Goal: Task Accomplishment & Management: Manage account settings

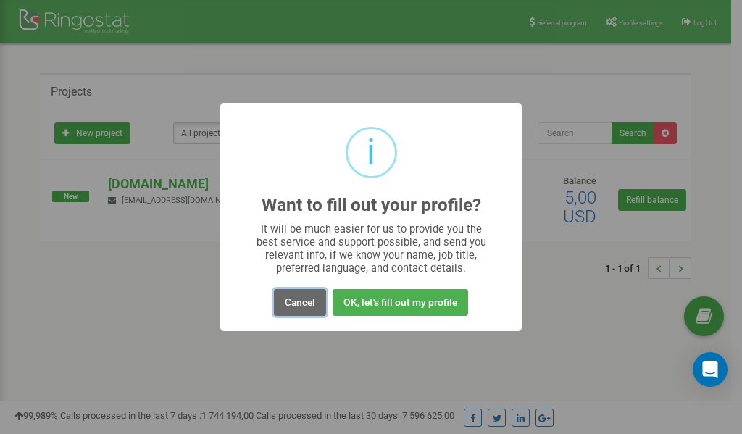
click at [298, 304] on button "Cancel" at bounding box center [300, 302] width 52 height 27
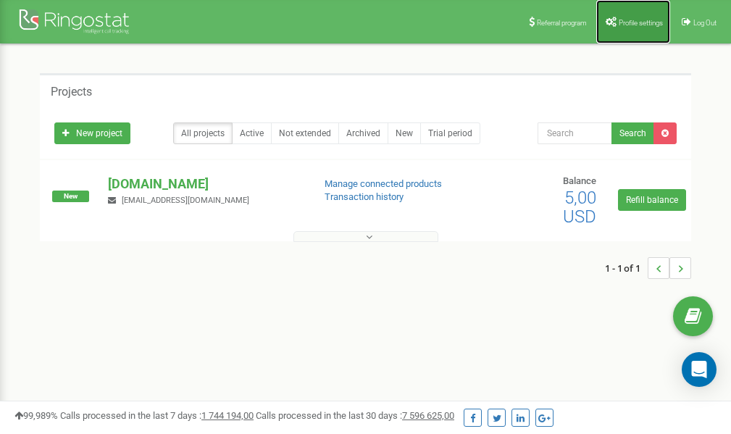
click at [630, 29] on link "Profile settings" at bounding box center [633, 21] width 74 height 43
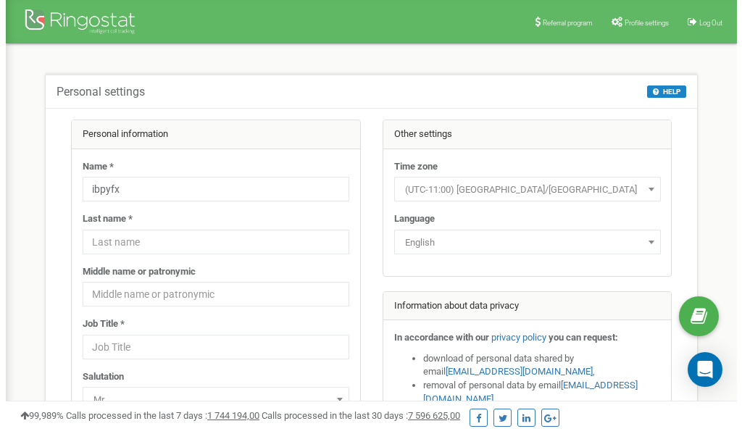
scroll to position [72, 0]
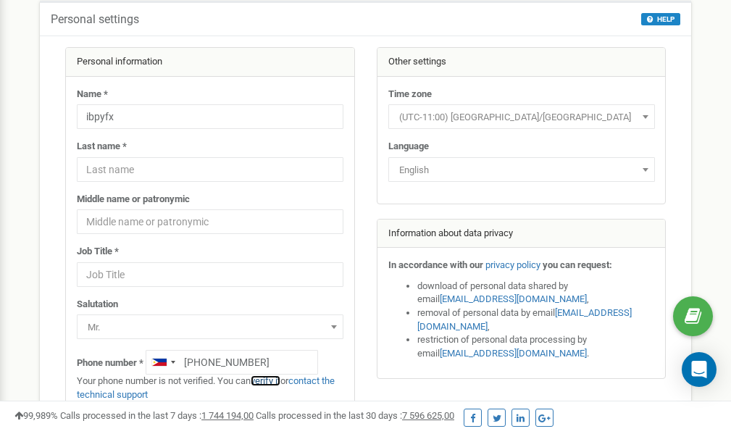
click at [275, 381] on link "verify it" at bounding box center [266, 380] width 30 height 11
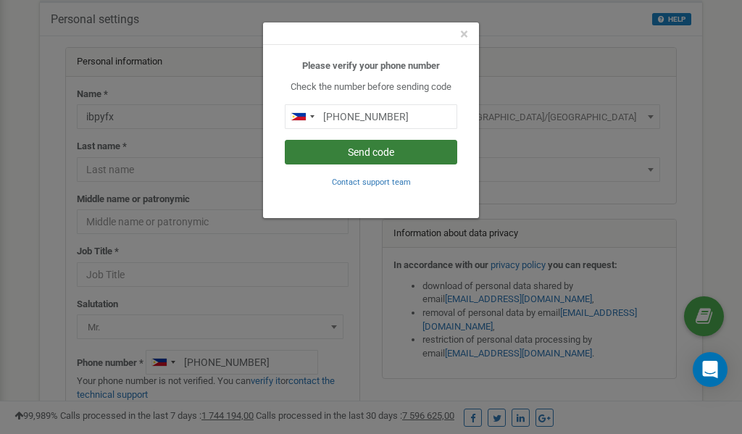
click at [391, 153] on button "Send code" at bounding box center [371, 152] width 172 height 25
